Goal: Find specific page/section: Find specific page/section

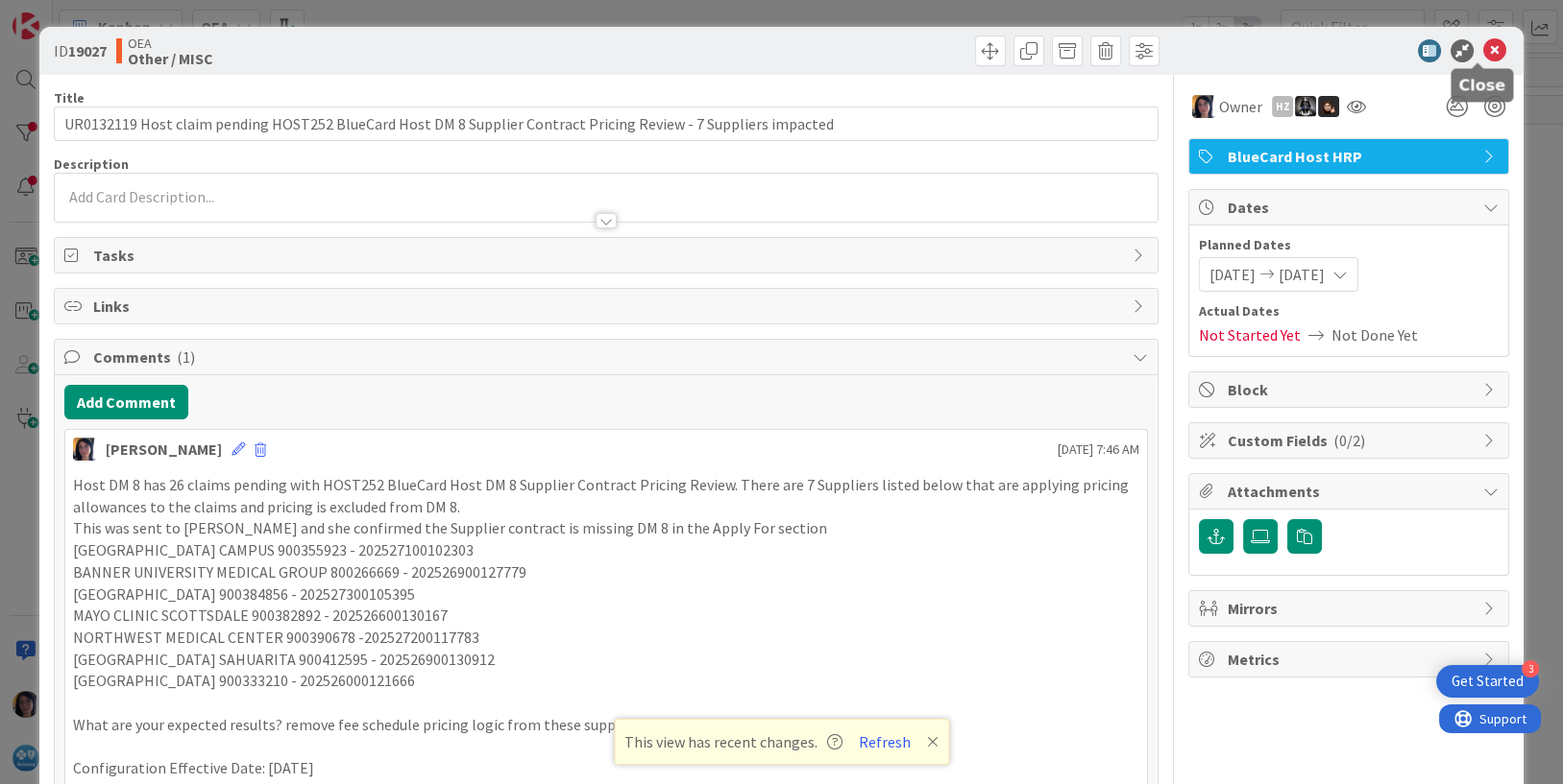
click at [1483, 48] on icon at bounding box center [1494, 50] width 23 height 23
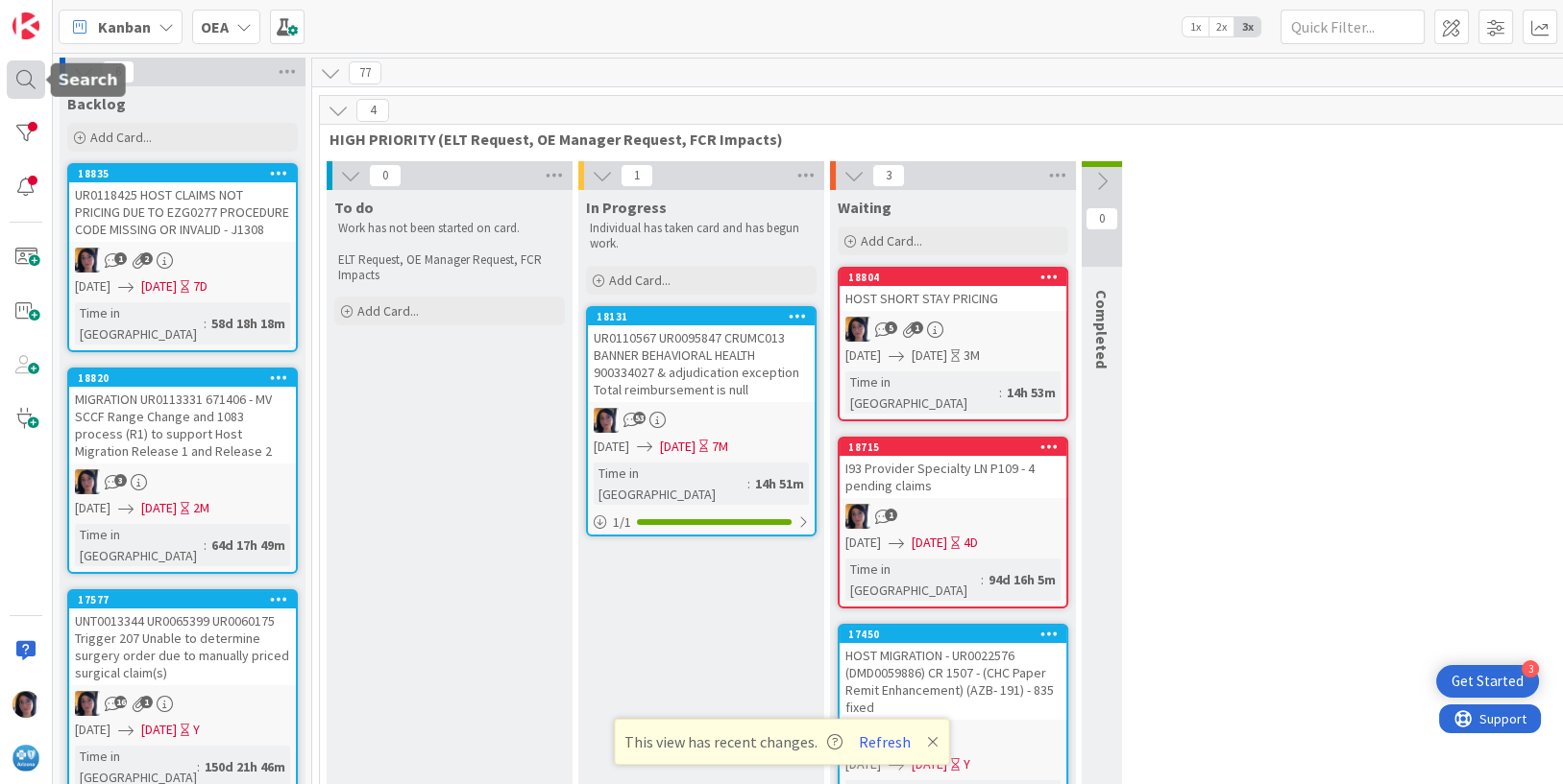
click at [17, 68] on div at bounding box center [26, 79] width 39 height 39
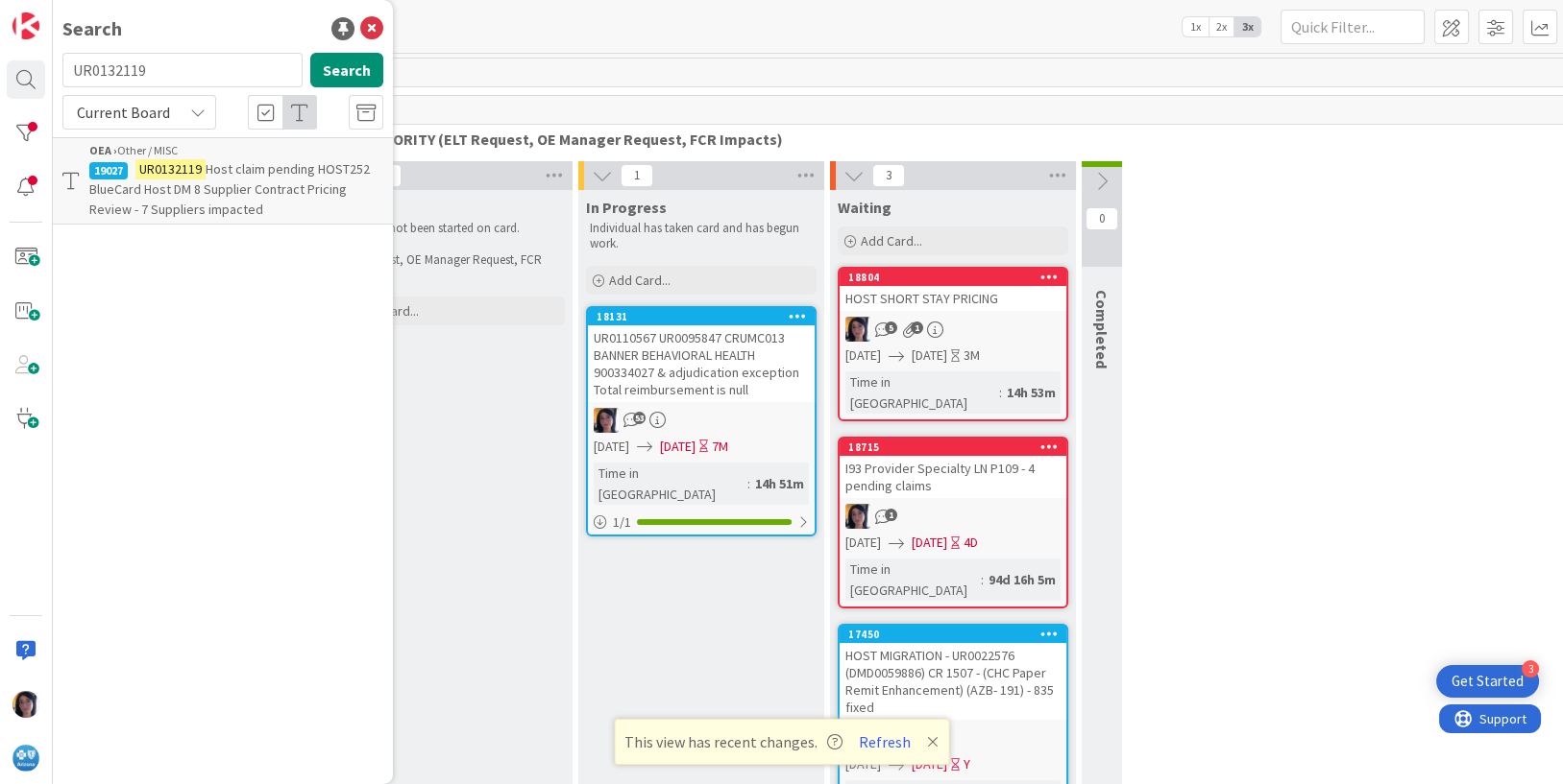
click at [110, 67] on input "UR0132119" at bounding box center [182, 69] width 240 height 35
type input "9"
type input "PP999"
click at [158, 166] on span "UR0117241 SPLIT LINE ISSUE - INVALID SF" at bounding box center [249, 168] width 226 height 17
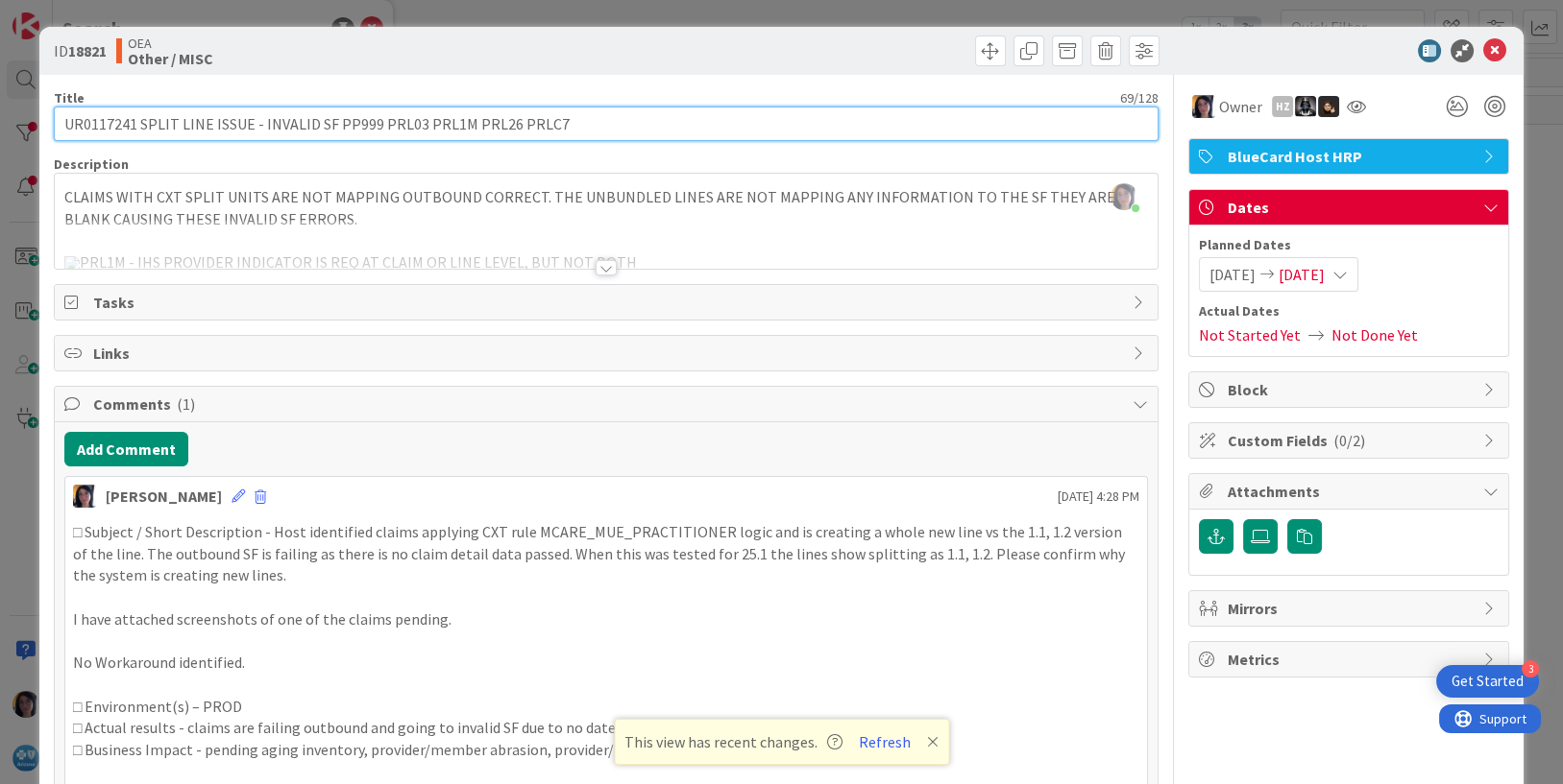
click at [106, 125] on input "UR0117241 SPLIT LINE ISSUE - INVALID SF PP999 PRL03 PRL1M PRL26 PRLC7" at bounding box center [606, 124] width 1105 height 35
click at [105, 125] on input "UR0117241 SPLIT LINE ISSUE - INVALID SF PP999 PRL03 PRL1M PRL26 PRLC7" at bounding box center [606, 124] width 1105 height 35
